Goal: Information Seeking & Learning: Learn about a topic

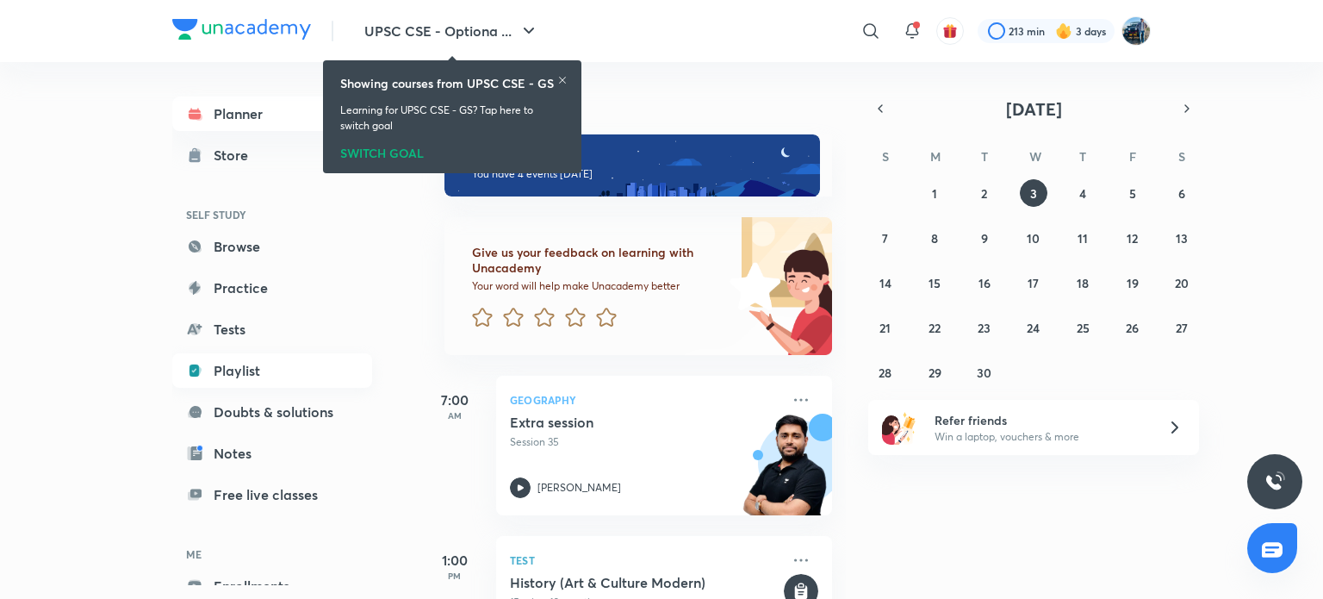
click at [246, 371] on link "Playlist" at bounding box center [272, 370] width 200 height 34
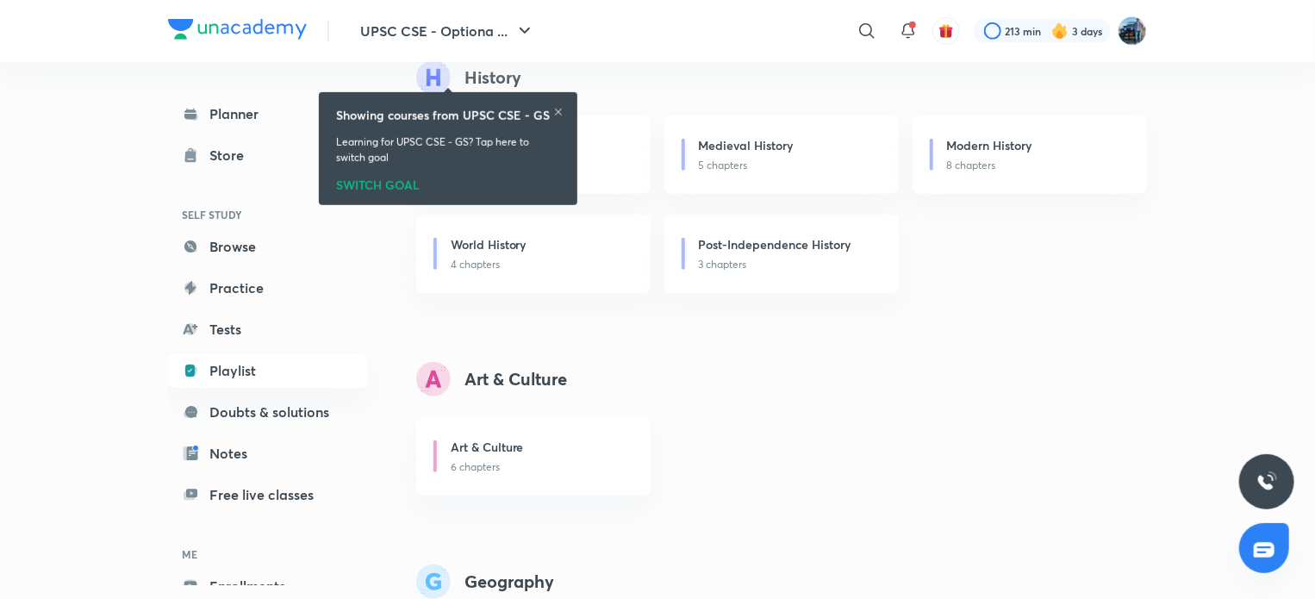
scroll to position [1048, 0]
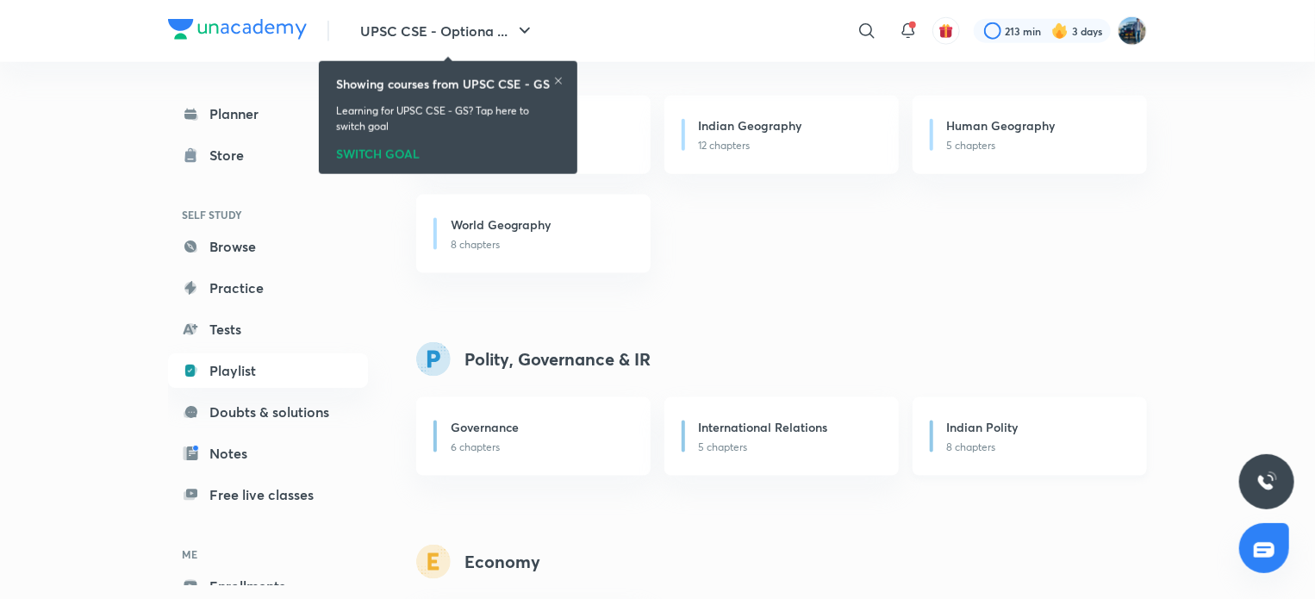
click at [1039, 432] on div "Indian Polity" at bounding box center [1036, 429] width 179 height 22
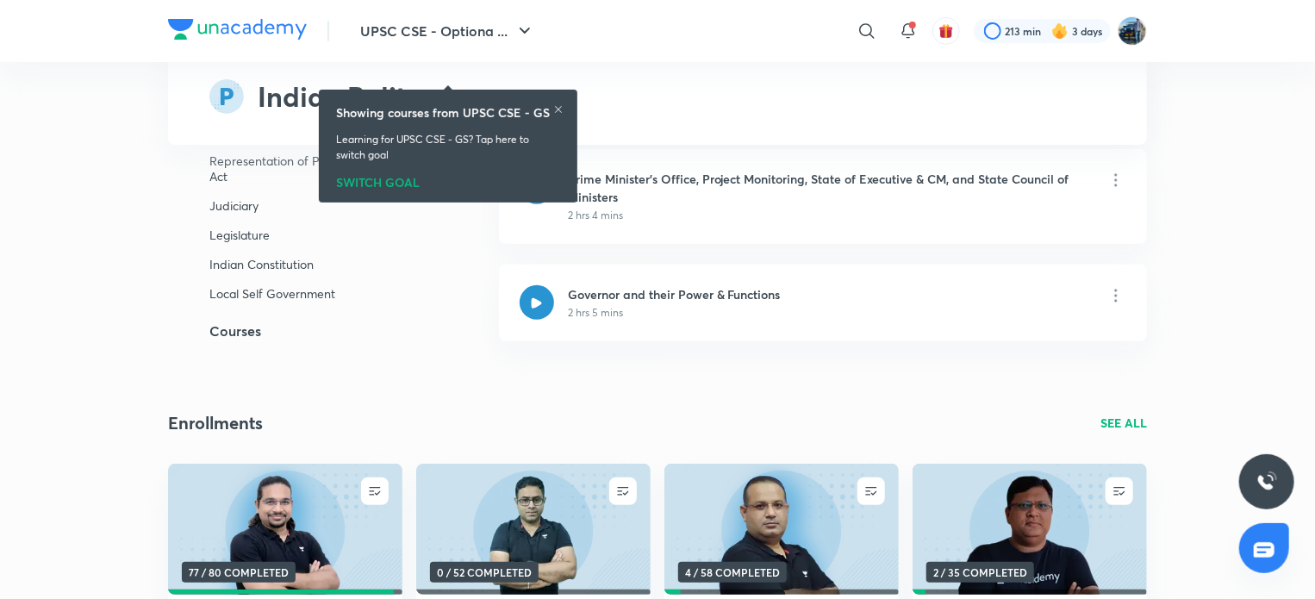
scroll to position [7336, 0]
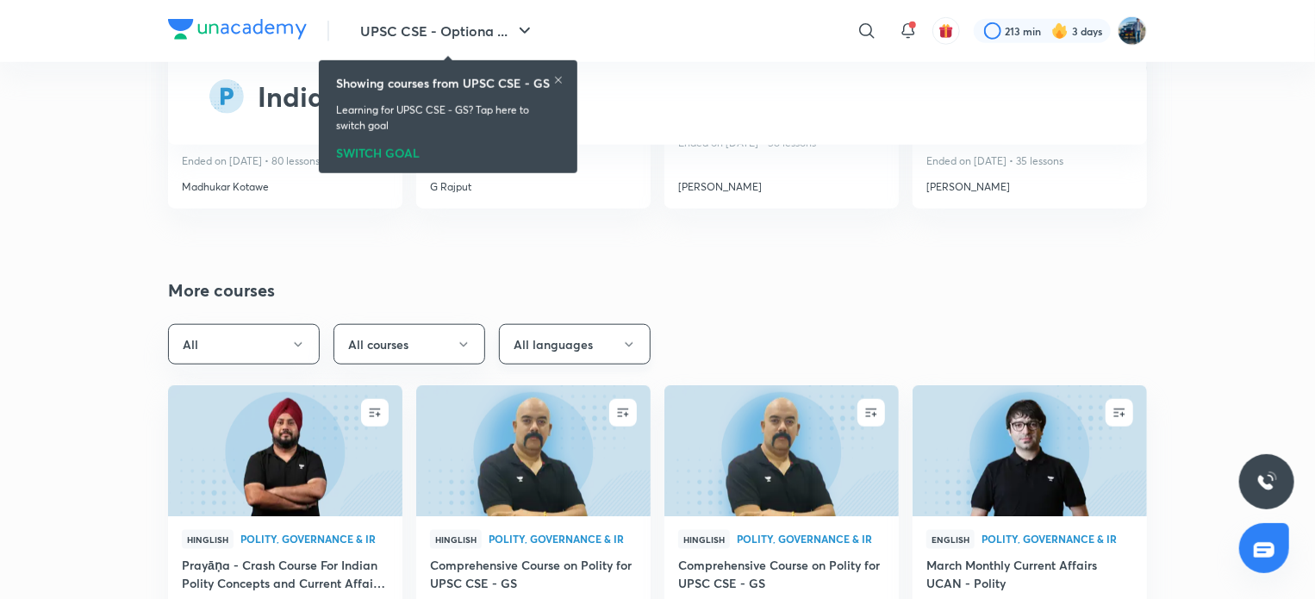
click at [608, 338] on button "All languages" at bounding box center [575, 344] width 152 height 40
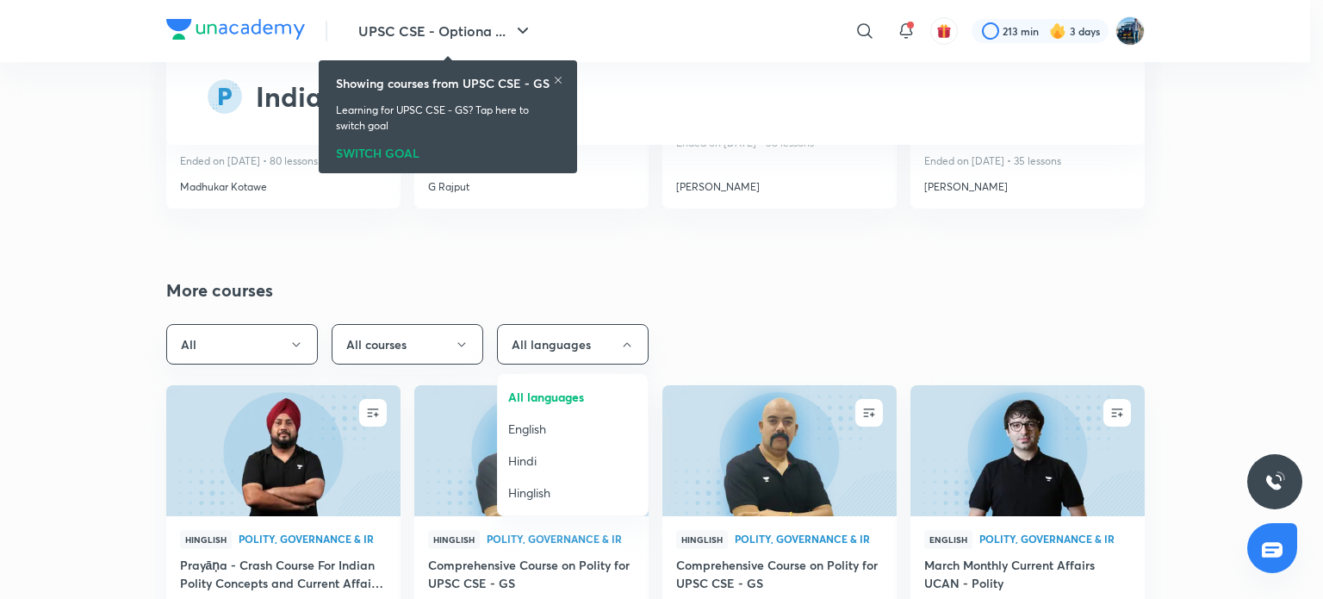
click at [543, 455] on span "Hindi" at bounding box center [572, 460] width 129 height 18
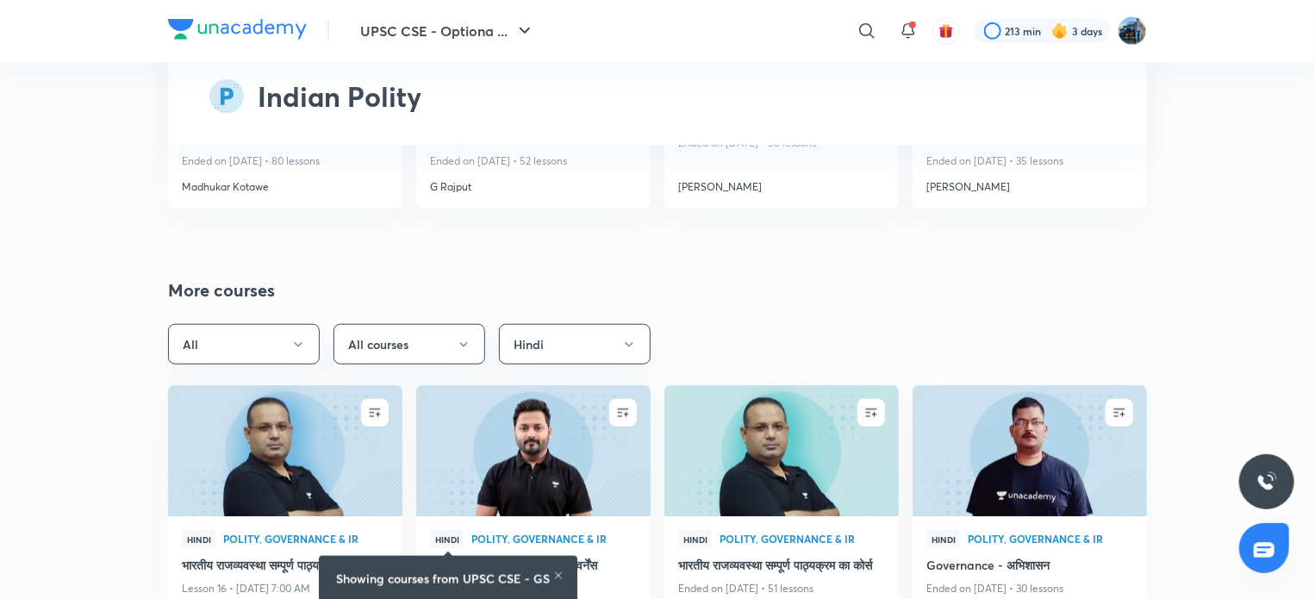
scroll to position [7860, 0]
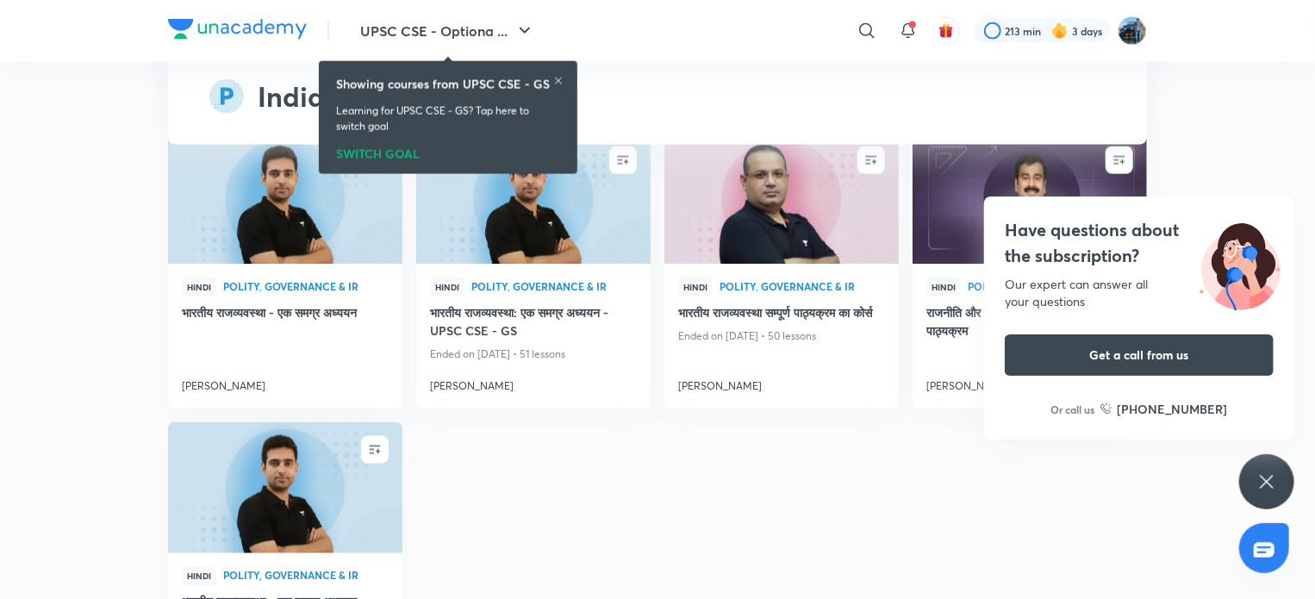
click at [1261, 476] on icon at bounding box center [1265, 481] width 13 height 13
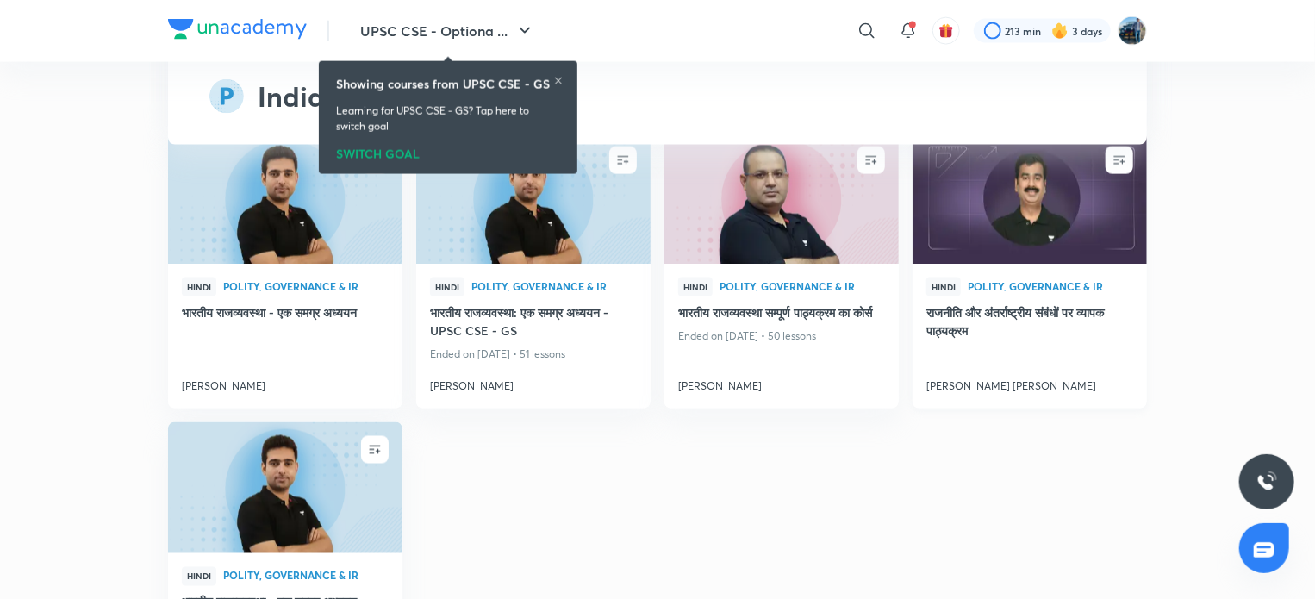
click at [958, 233] on img at bounding box center [1029, 198] width 239 height 134
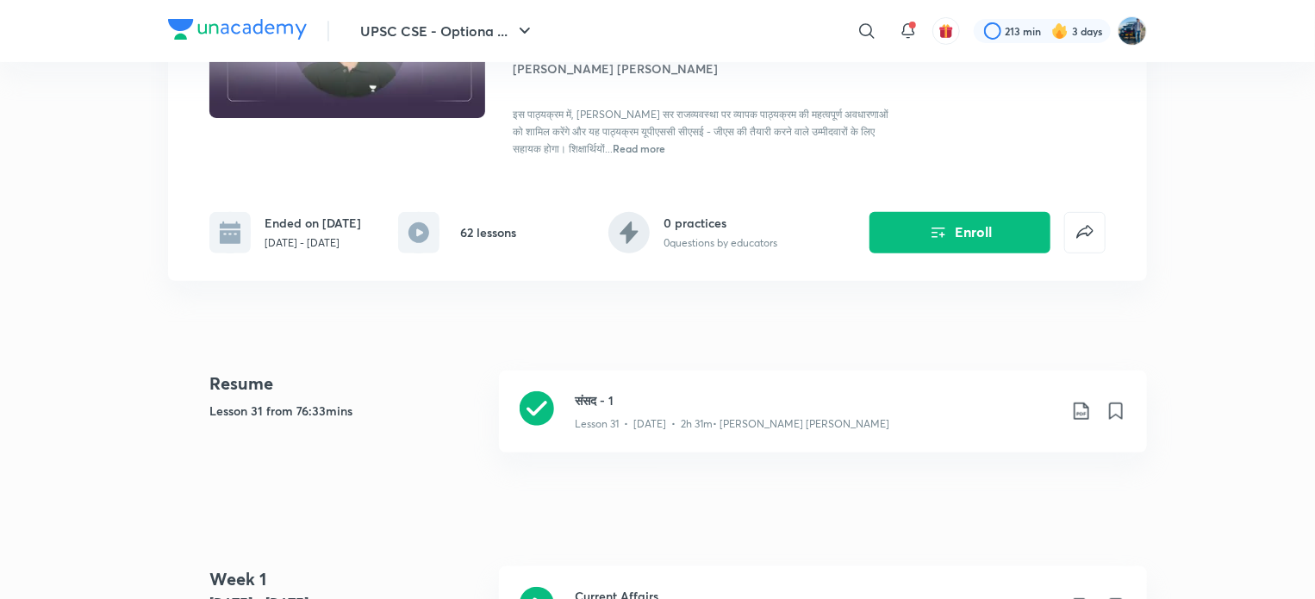
scroll to position [270, 0]
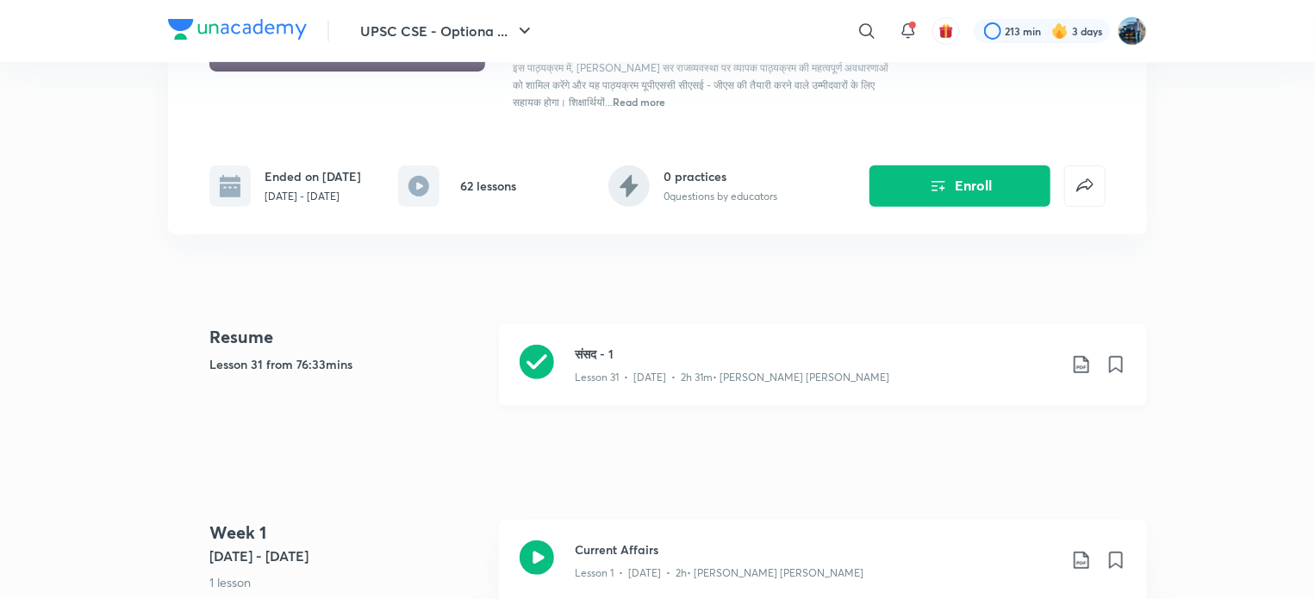
click at [868, 361] on h3 "संसद - 1" at bounding box center [816, 354] width 482 height 18
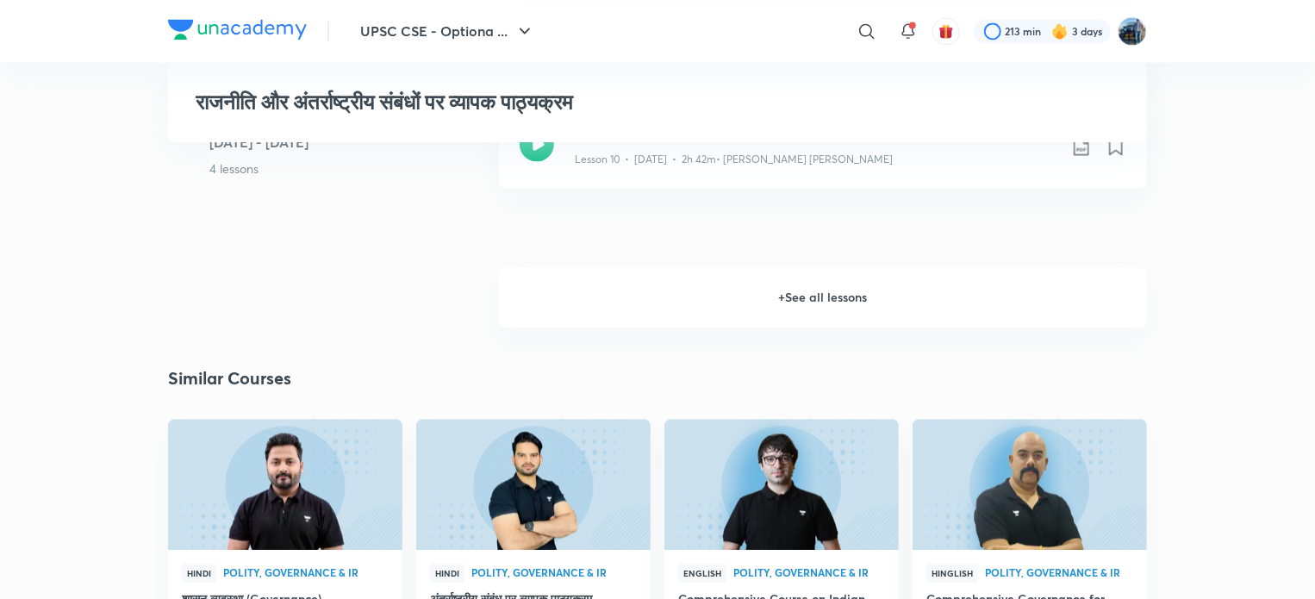
scroll to position [1785, 0]
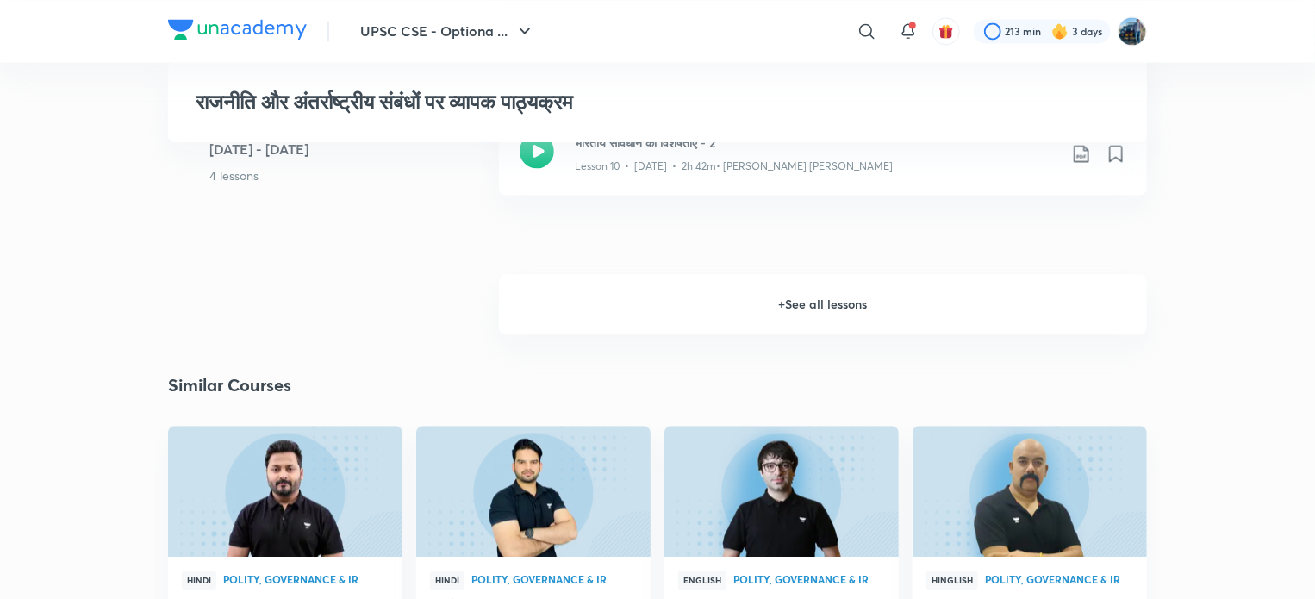
click at [1026, 333] on h6 "+ See all lessons" at bounding box center [823, 304] width 648 height 60
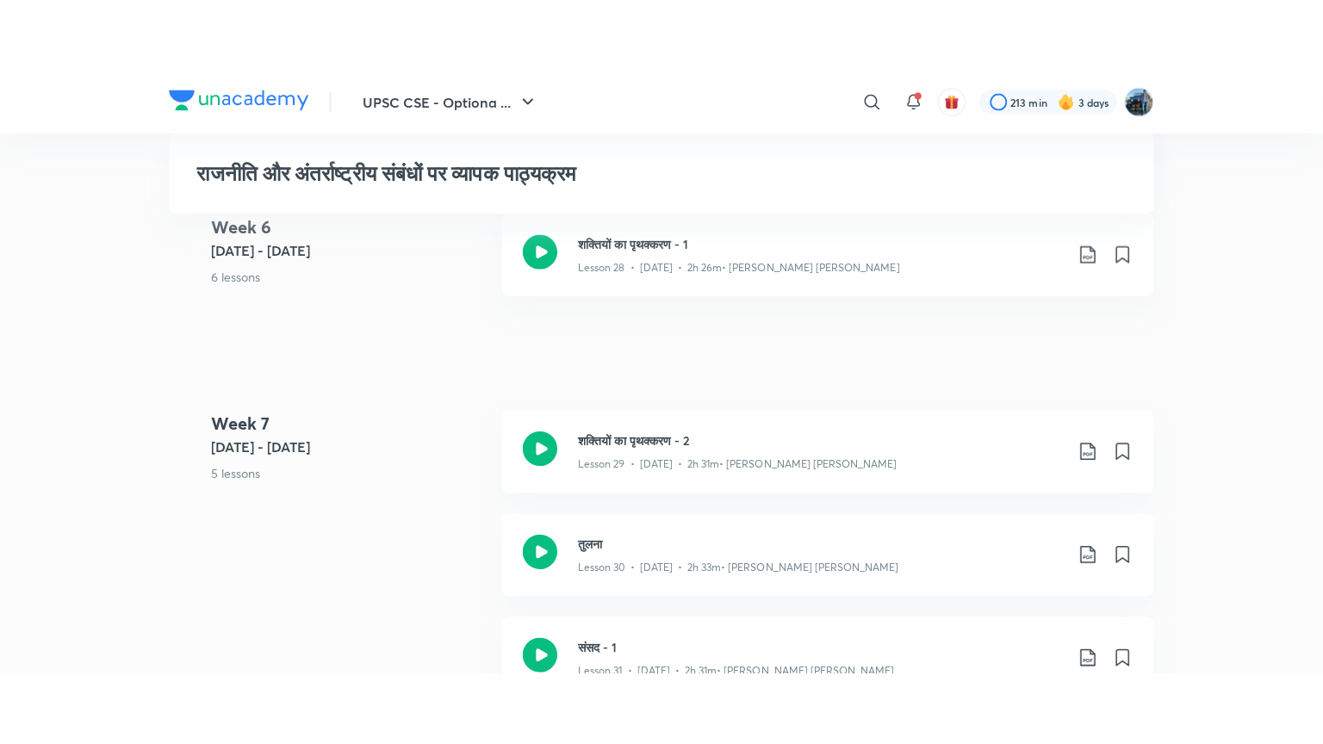
scroll to position [4405, 0]
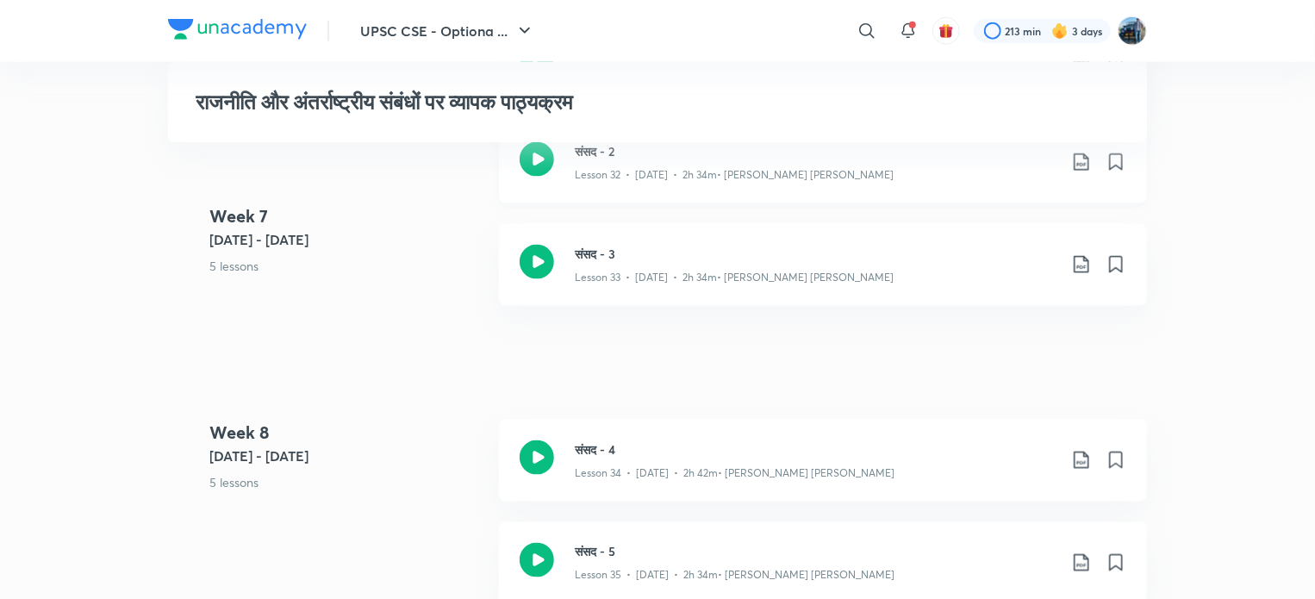
click at [843, 172] on div "Lesson 32 • [DATE] • 2h 34m • [PERSON_NAME] [PERSON_NAME]" at bounding box center [816, 171] width 482 height 22
